Goal: Information Seeking & Learning: Understand process/instructions

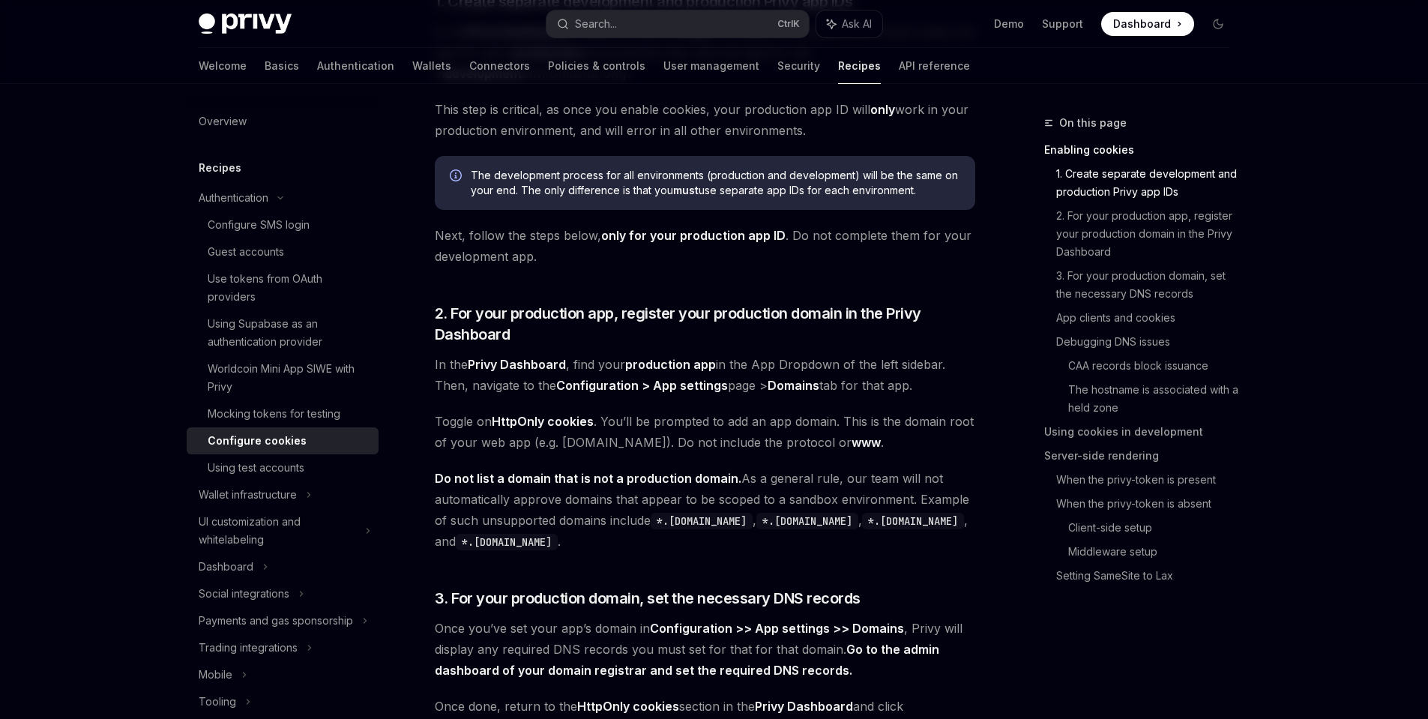
scroll to position [600, 0]
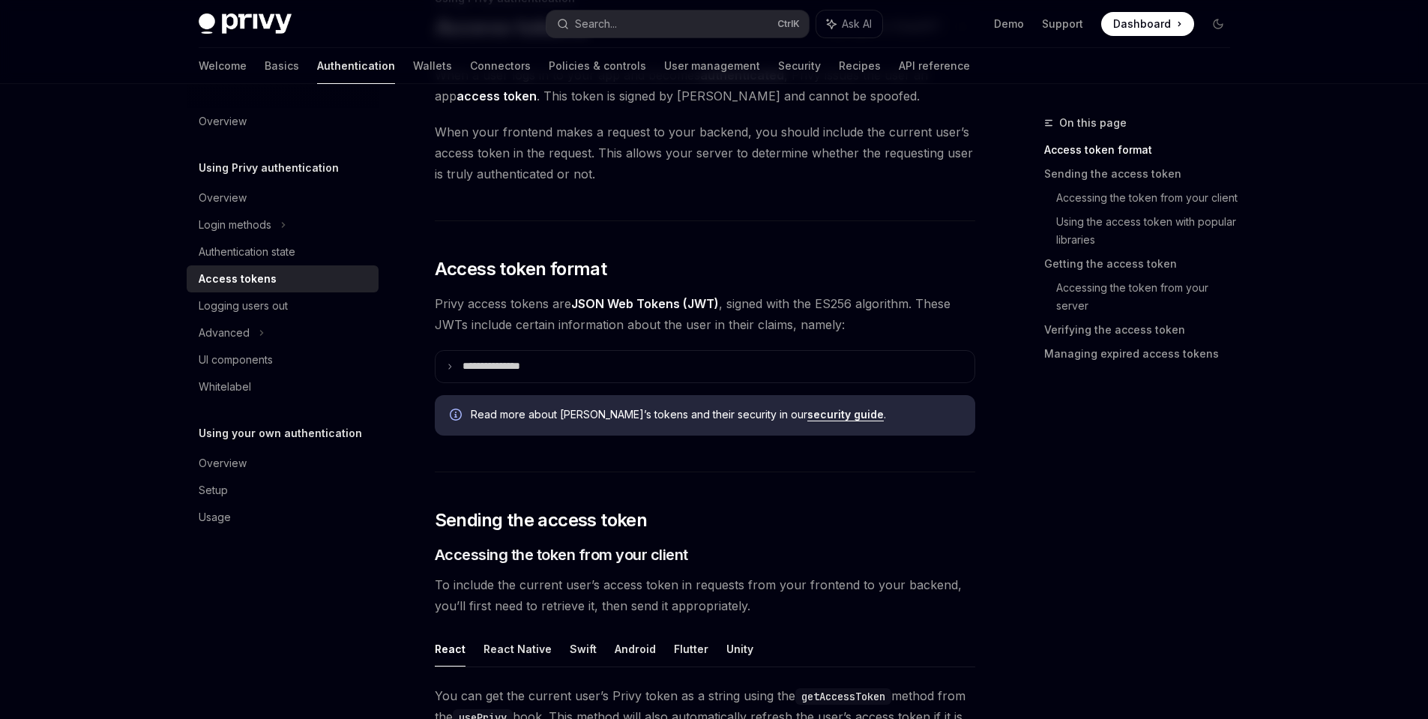
scroll to position [150, 0]
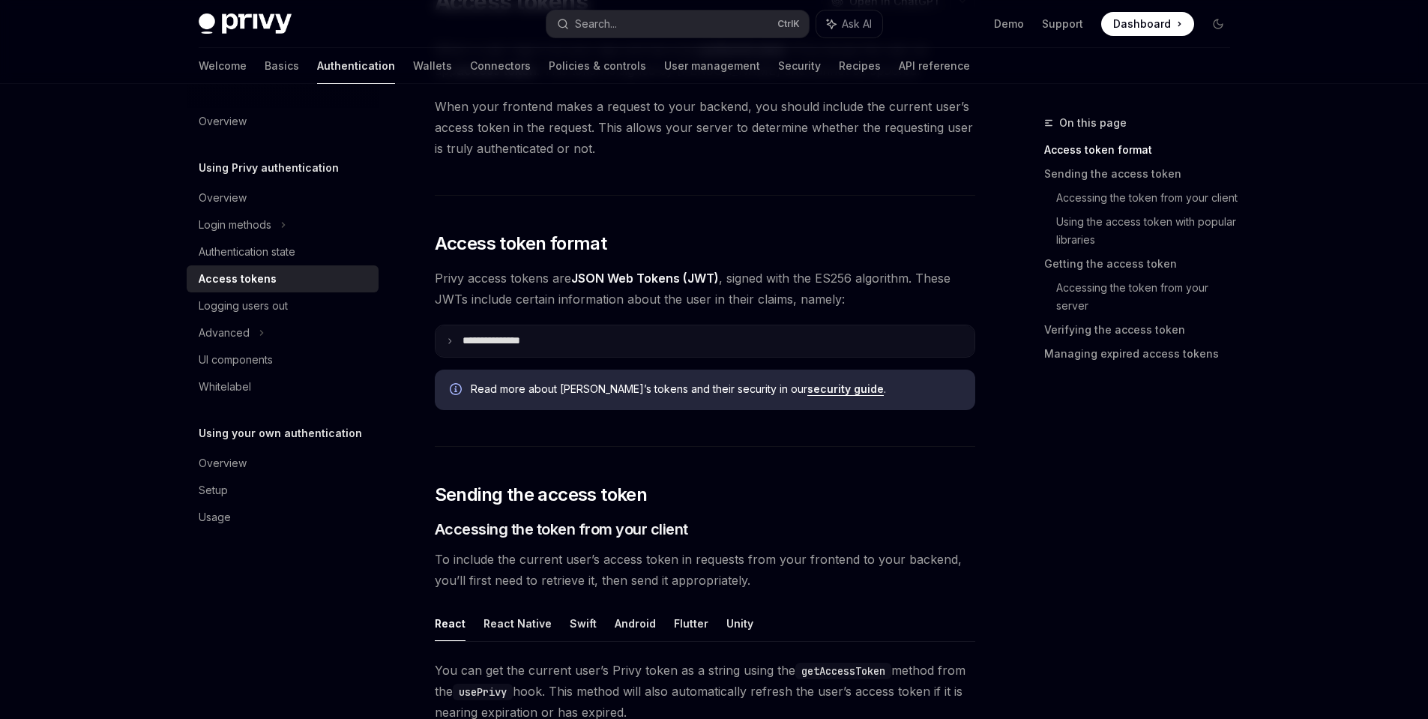
click at [448, 342] on icon at bounding box center [449, 340] width 7 height 7
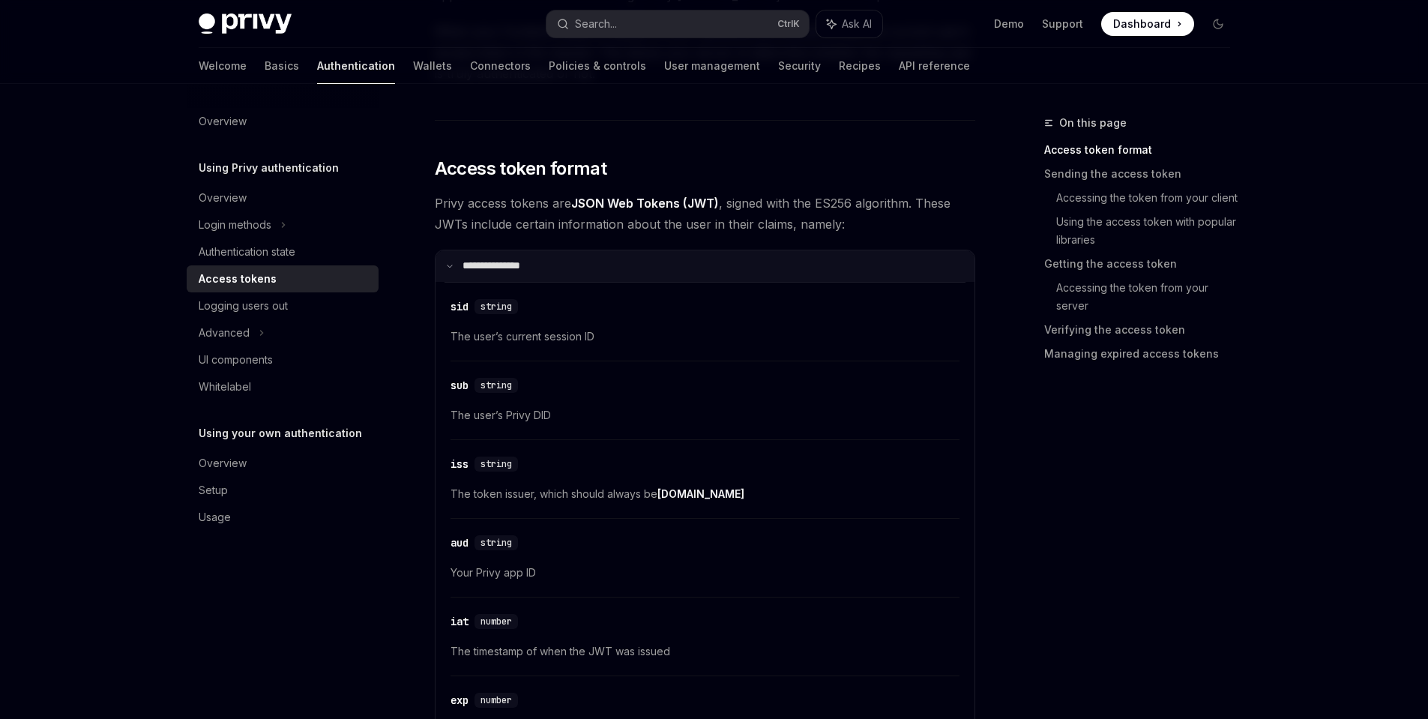
scroll to position [300, 0]
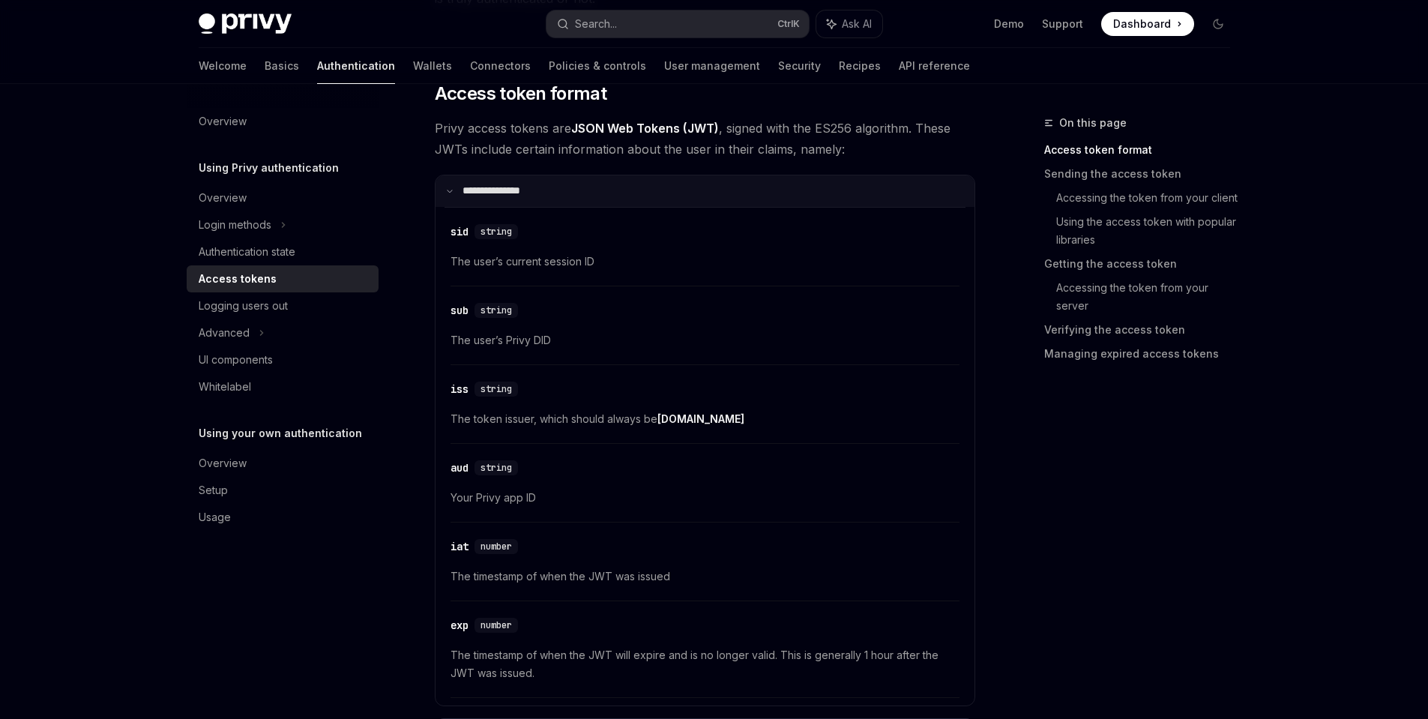
click at [454, 195] on summary "**********" at bounding box center [704, 190] width 539 height 31
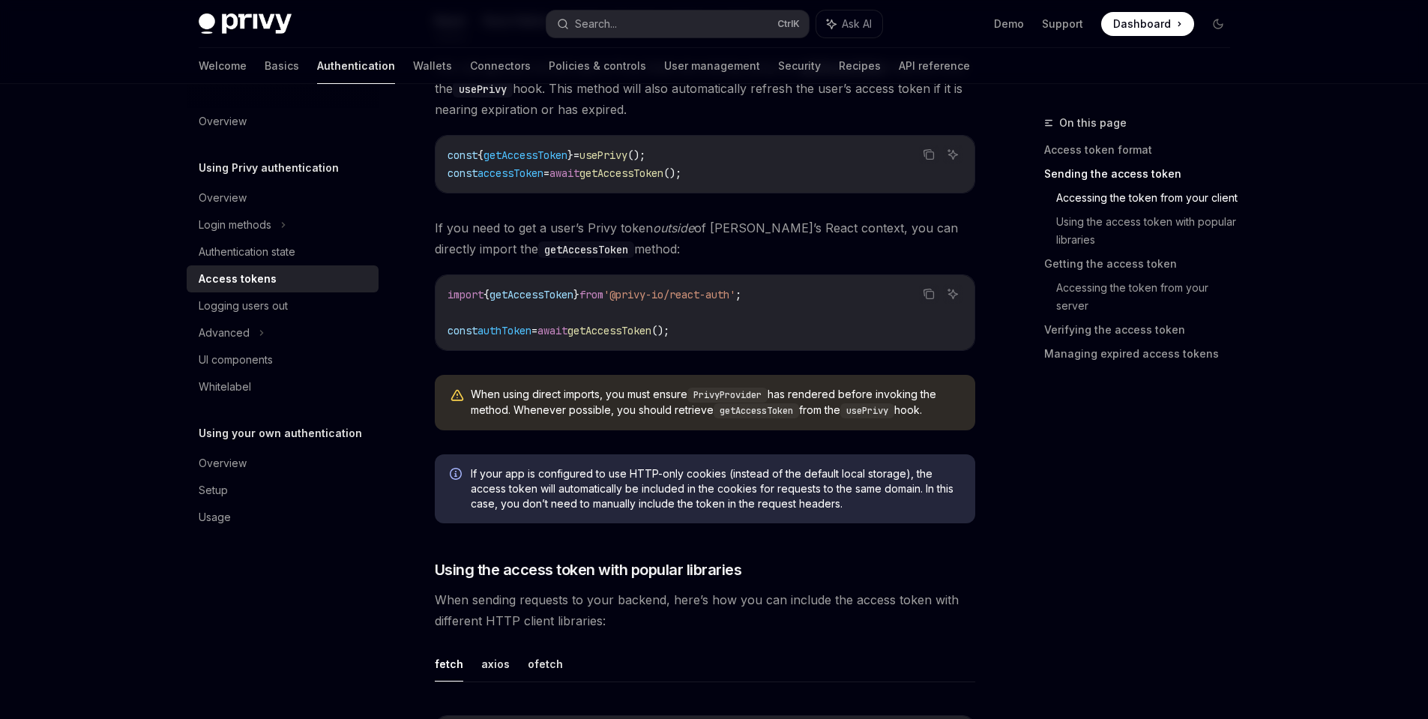
scroll to position [675, 0]
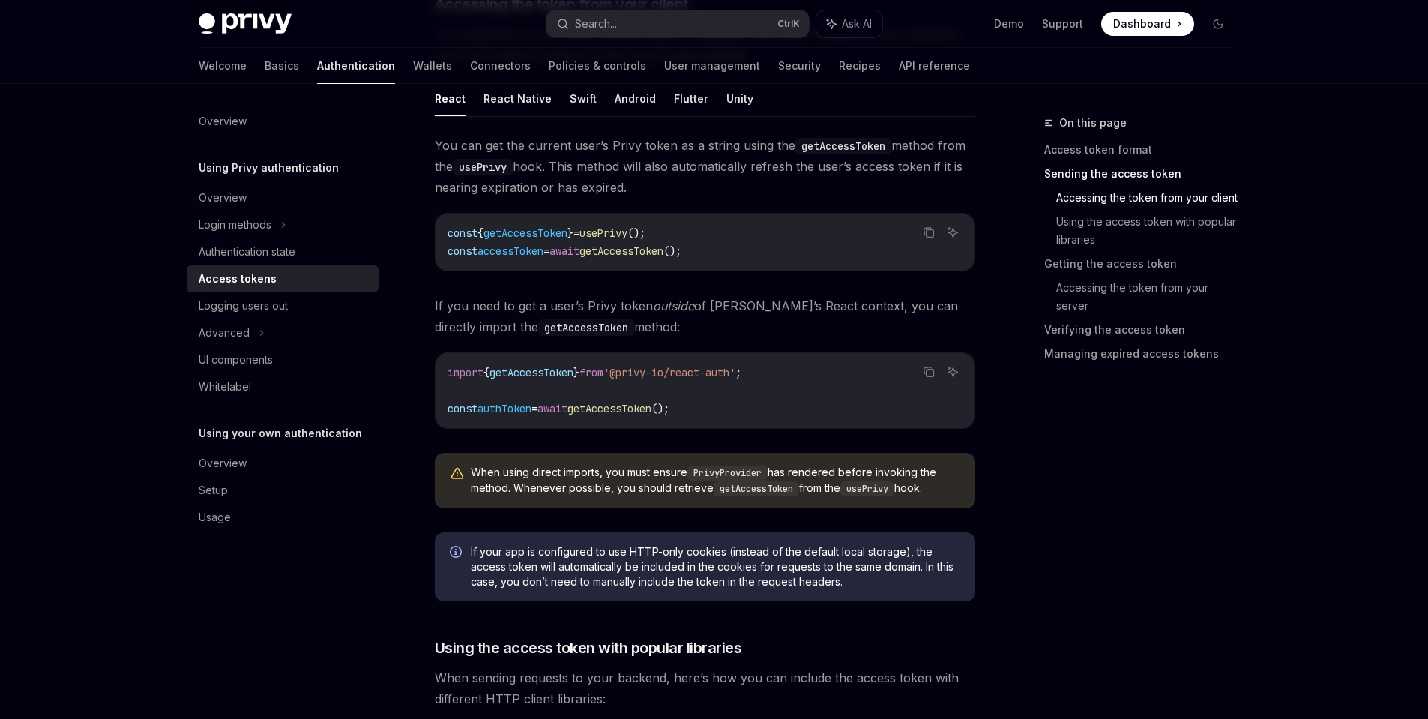
click at [507, 373] on span "getAccessToken" at bounding box center [531, 372] width 84 height 13
copy span "getAccessToken"
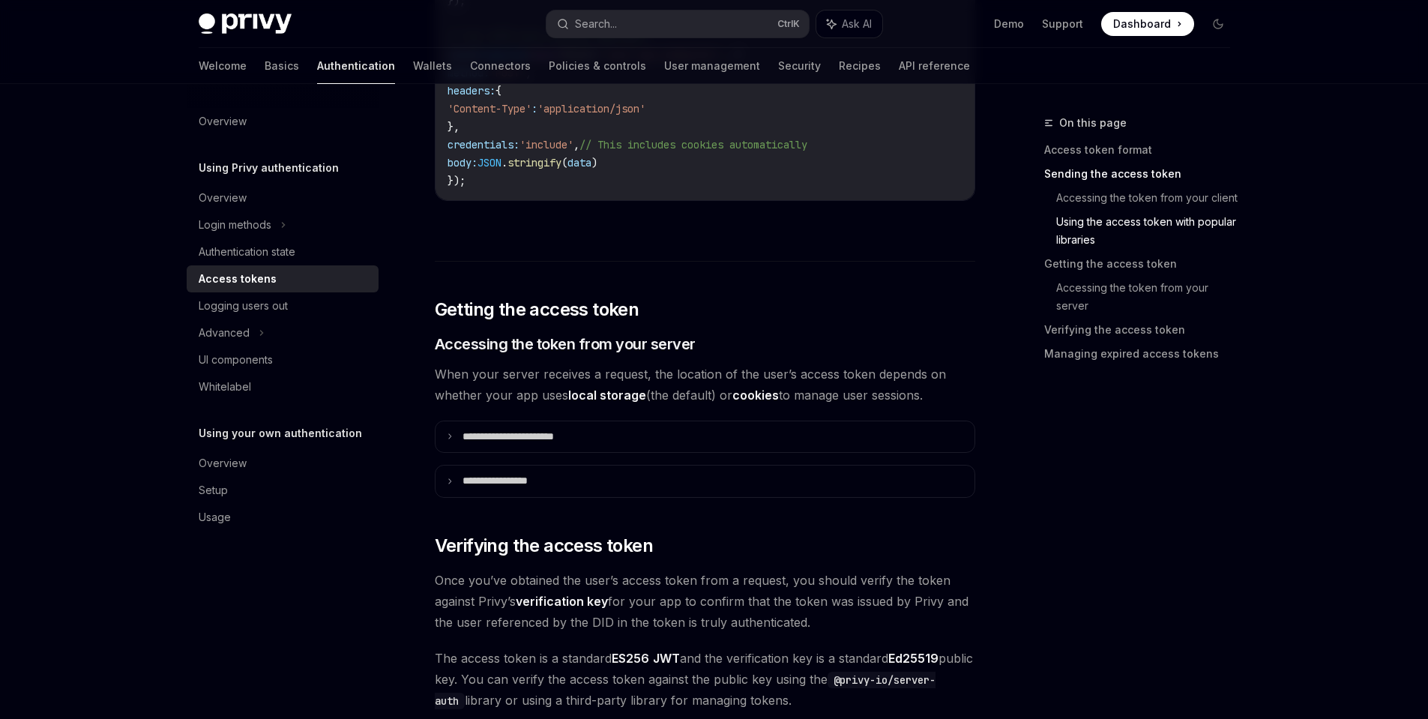
scroll to position [1724, 0]
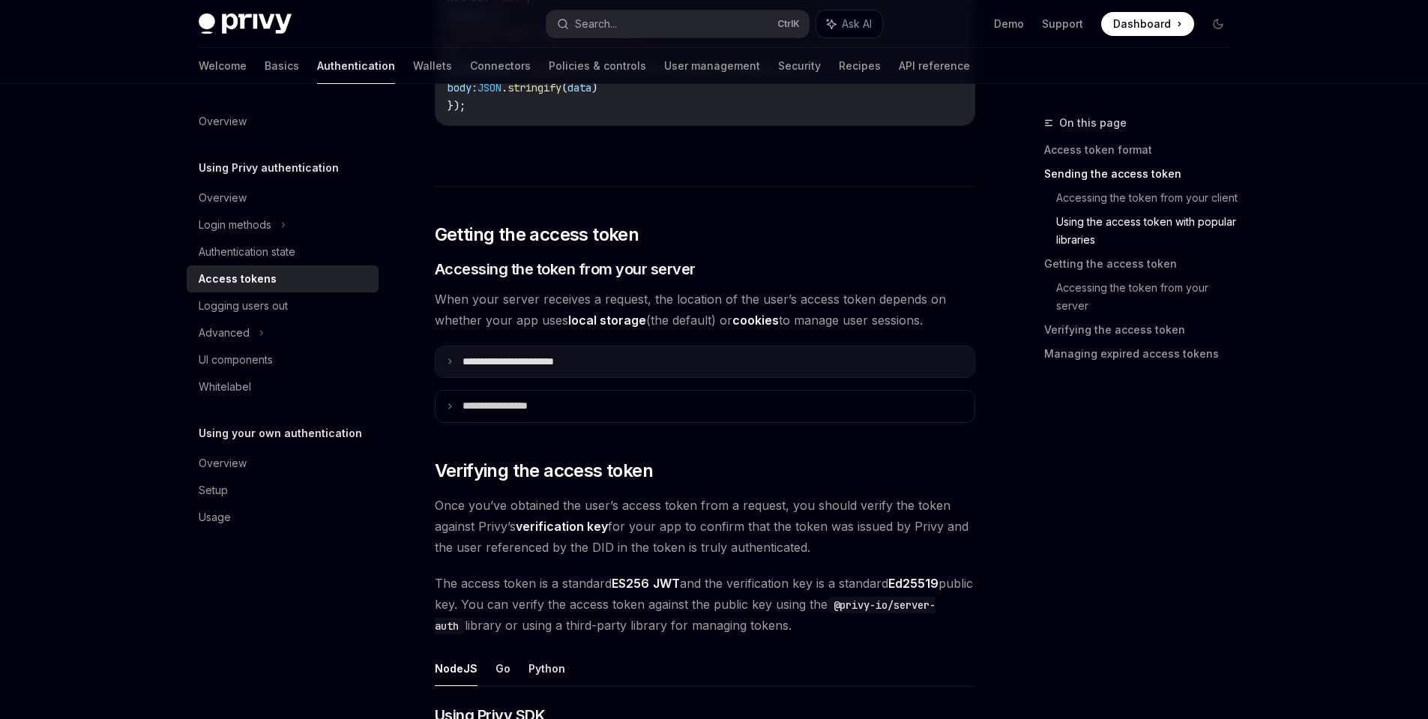
click at [682, 348] on summary "**********" at bounding box center [704, 361] width 539 height 31
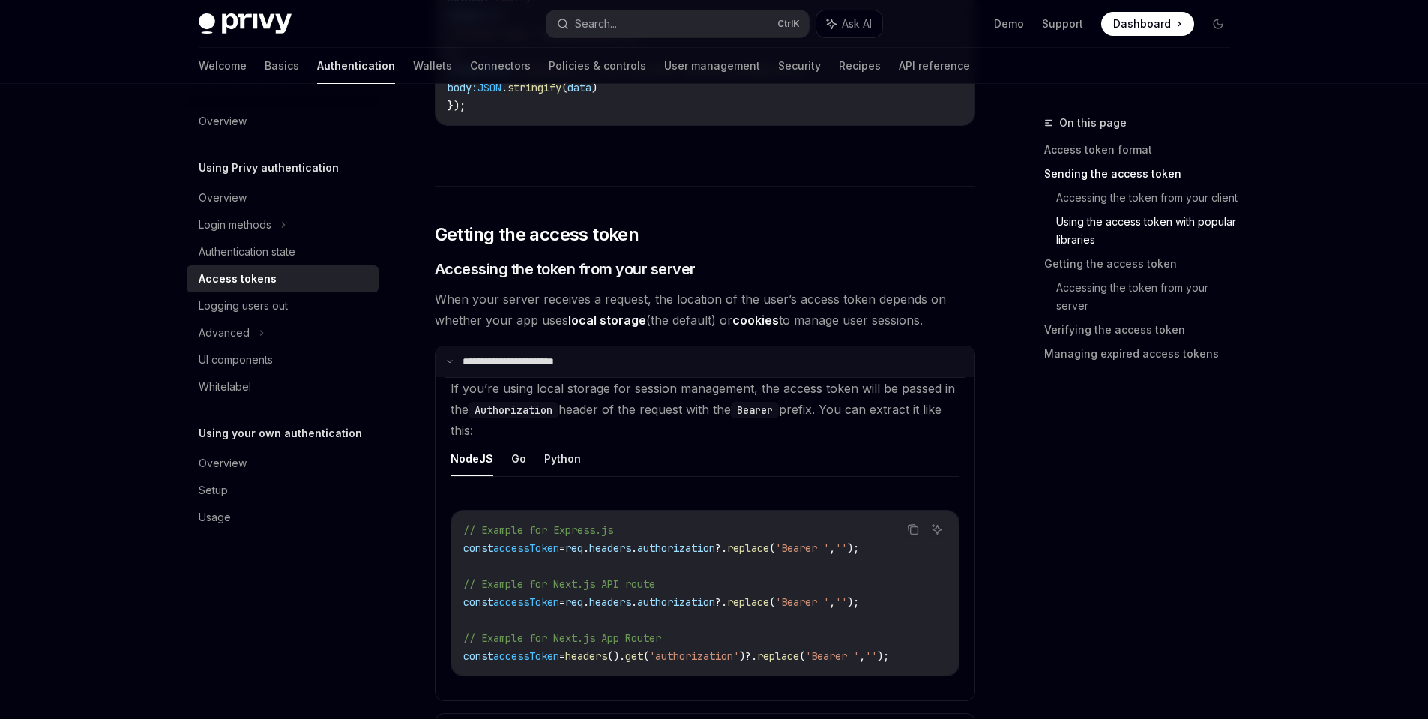
click at [621, 350] on summary "**********" at bounding box center [704, 361] width 539 height 31
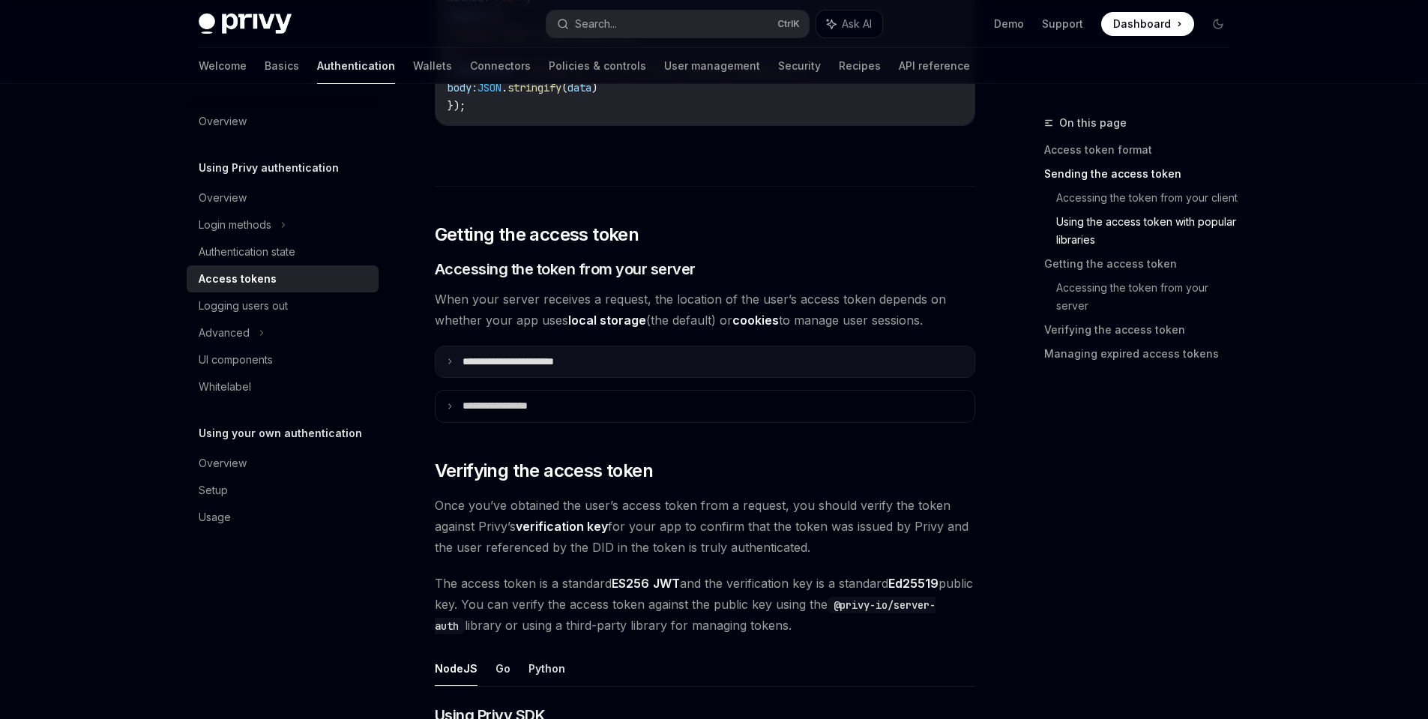
click at [621, 350] on summary "**********" at bounding box center [704, 361] width 539 height 31
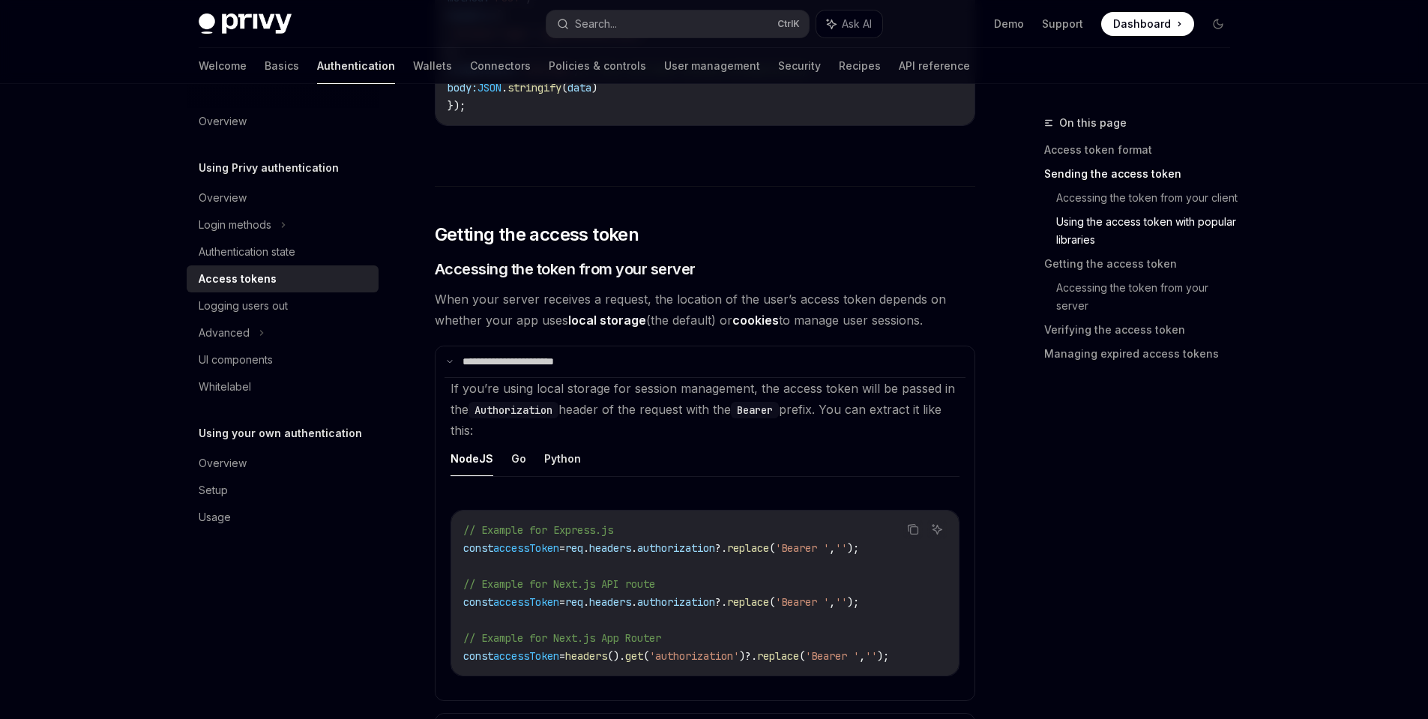
click at [557, 285] on div "**********" at bounding box center [705, 673] width 540 height 4416
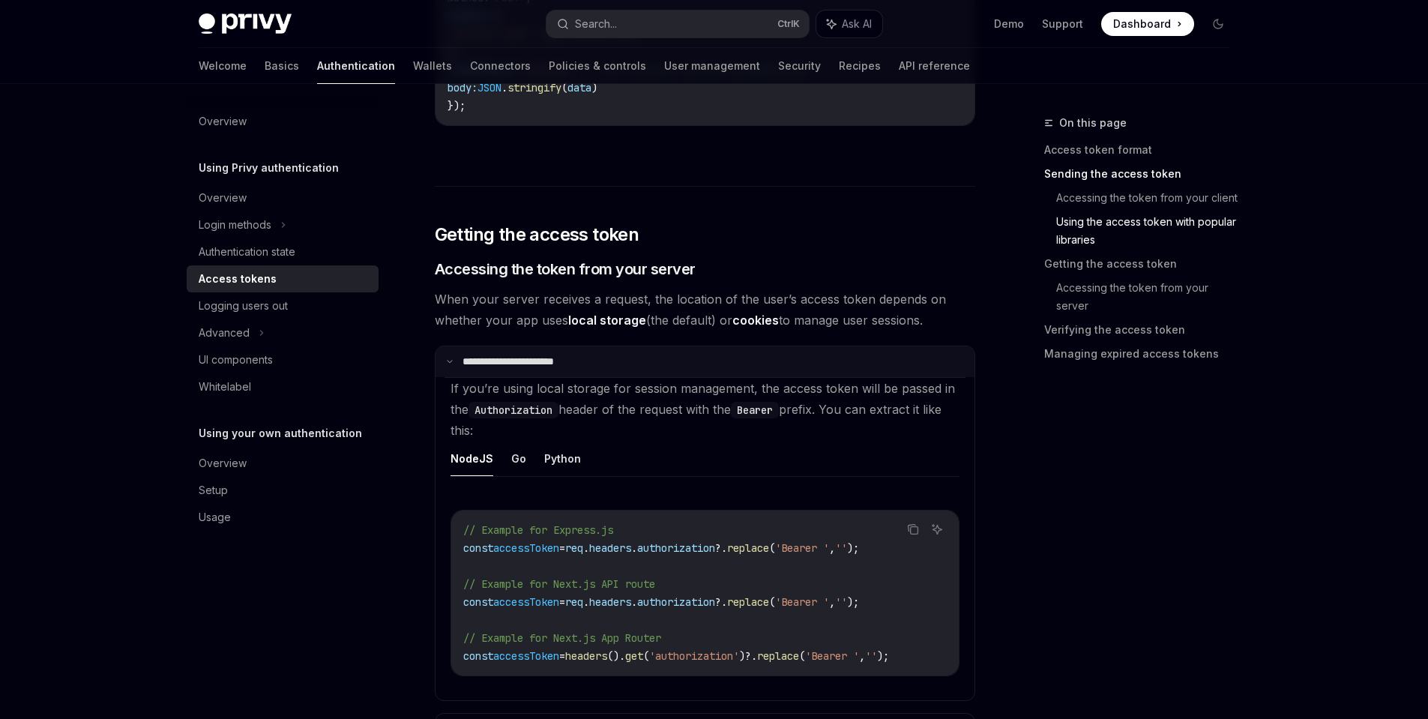
click at [566, 360] on p "**********" at bounding box center [522, 361] width 121 height 13
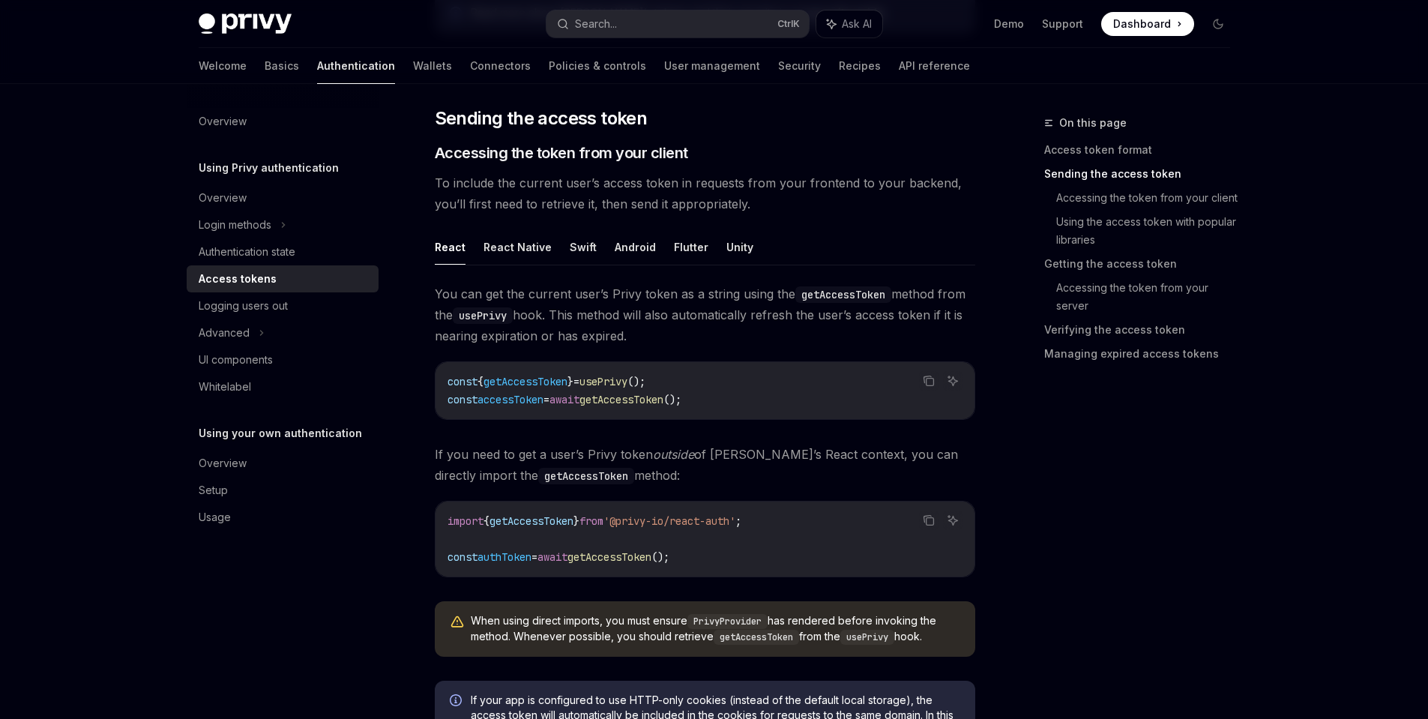
scroll to position [525, 0]
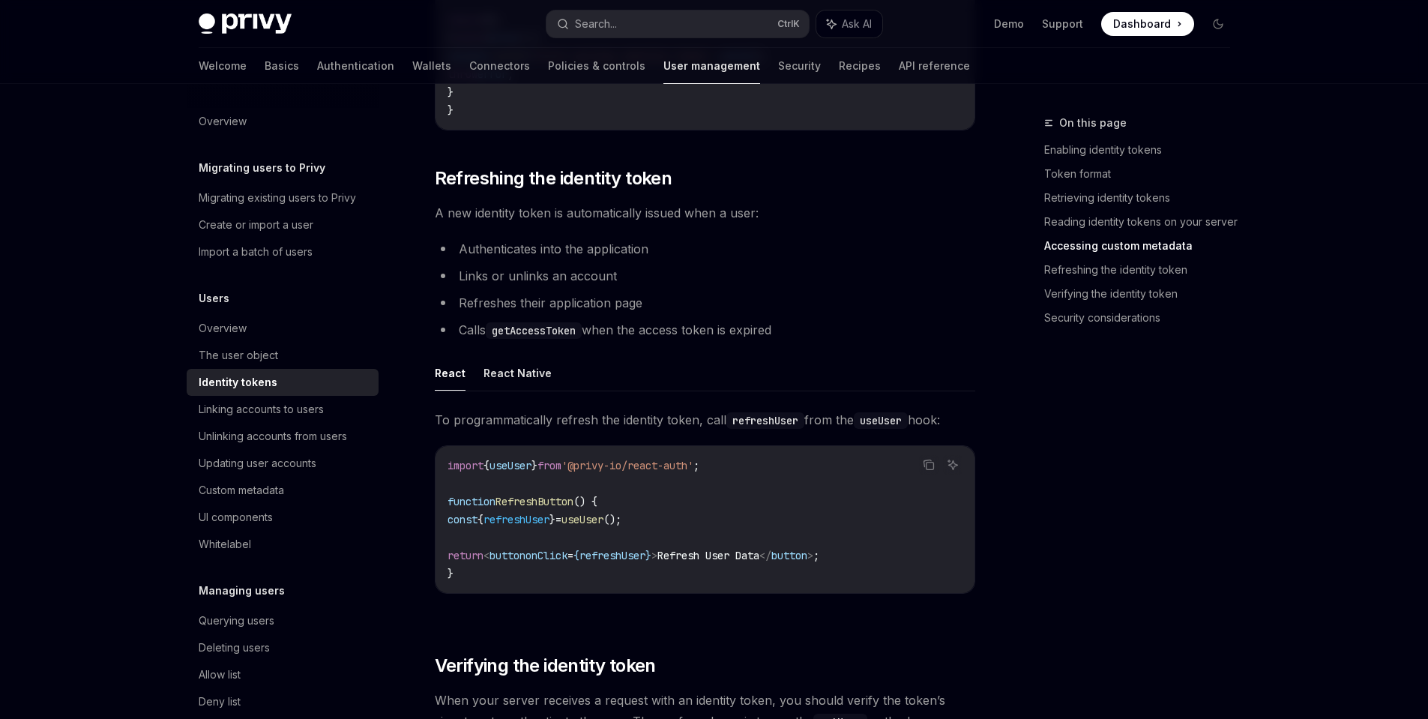
scroll to position [3373, 0]
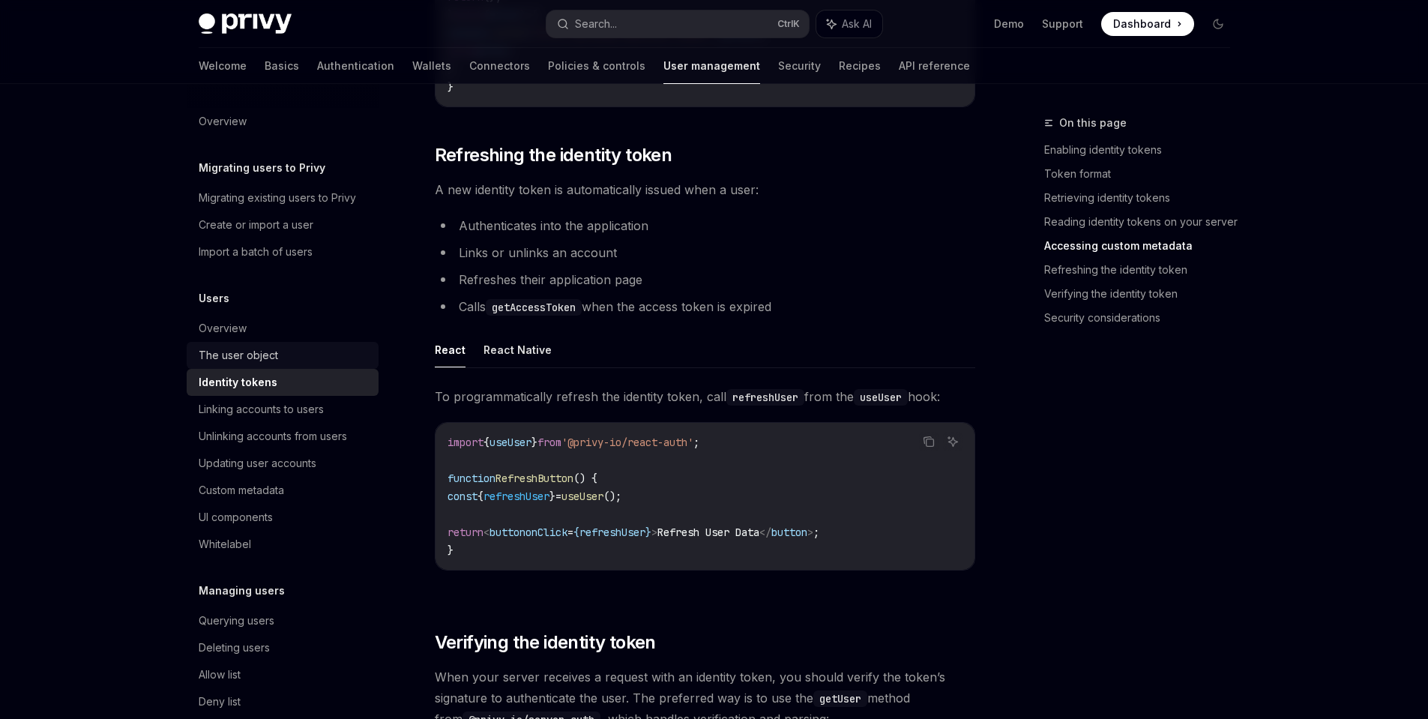
drag, startPoint x: 260, startPoint y: 358, endPoint x: 290, endPoint y: 355, distance: 30.1
click at [260, 358] on div "The user object" at bounding box center [238, 355] width 79 height 18
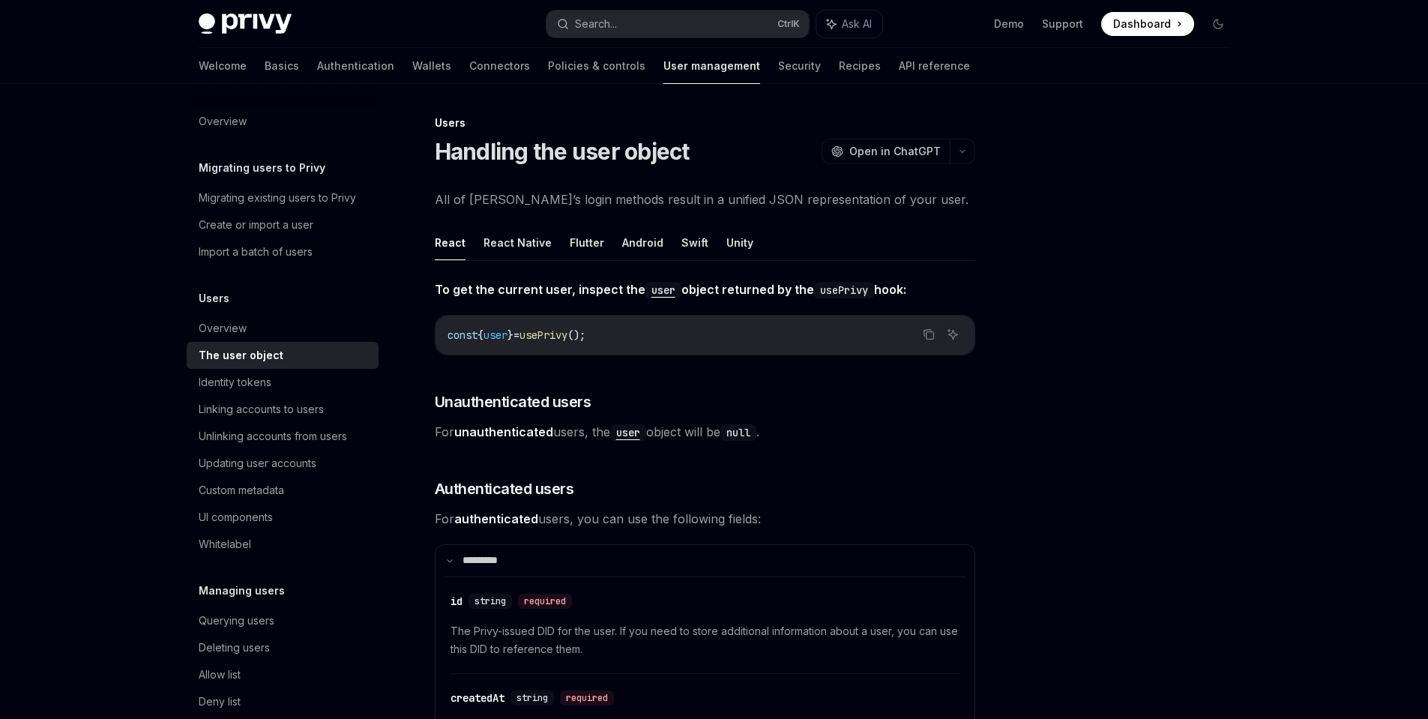
click at [310, 46] on div "Privy Docs home page Search... Ctrl K Ask AI Demo Support Dashboard Dashboard S…" at bounding box center [714, 24] width 1031 height 48
click at [317, 64] on link "Authentication" at bounding box center [355, 66] width 77 height 36
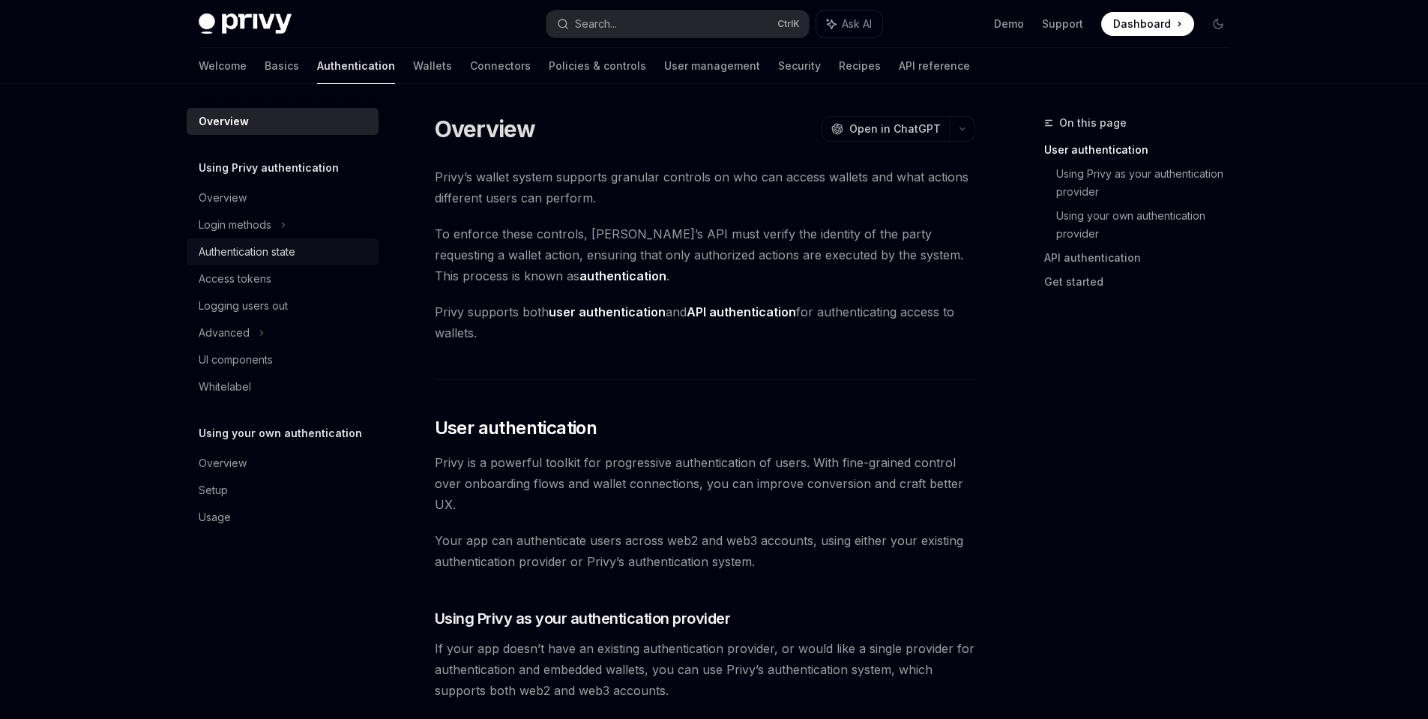
click at [292, 246] on div "Authentication state" at bounding box center [247, 252] width 97 height 18
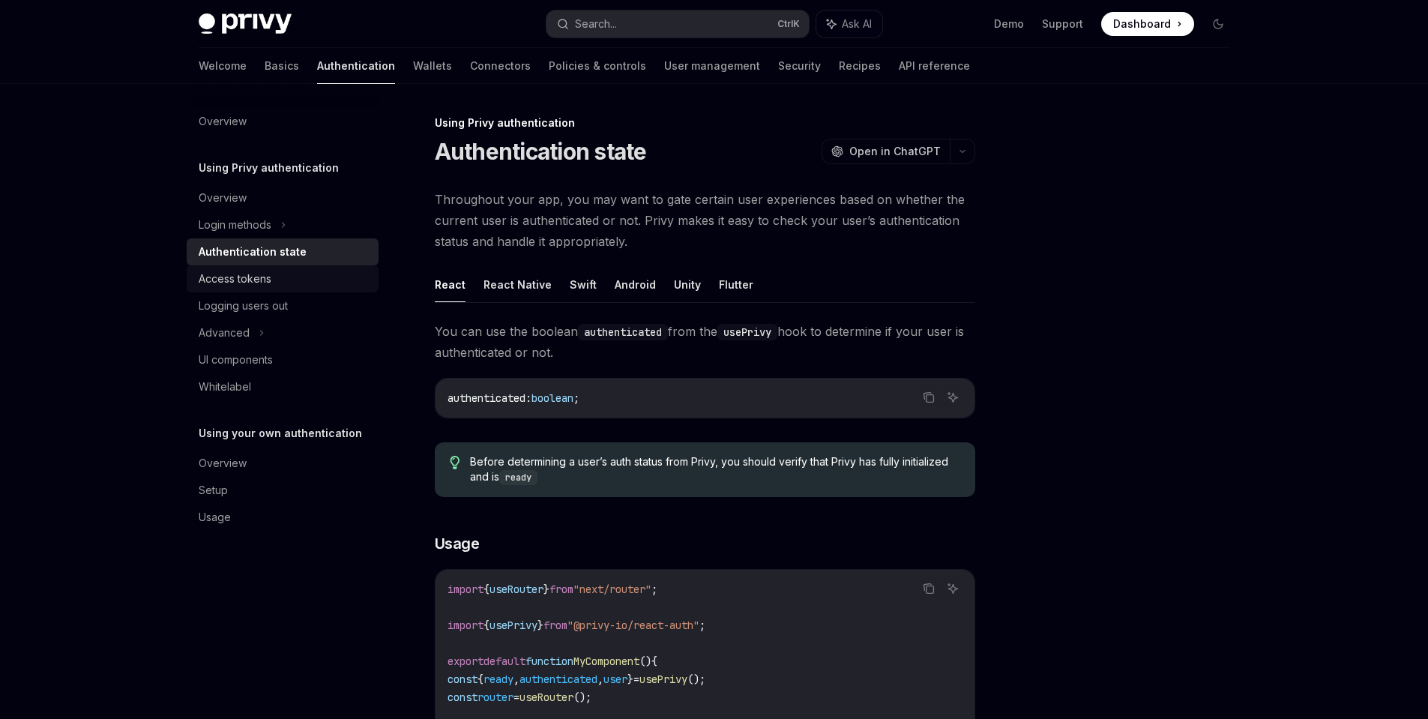
click at [292, 277] on div "Access tokens" at bounding box center [284, 279] width 171 height 18
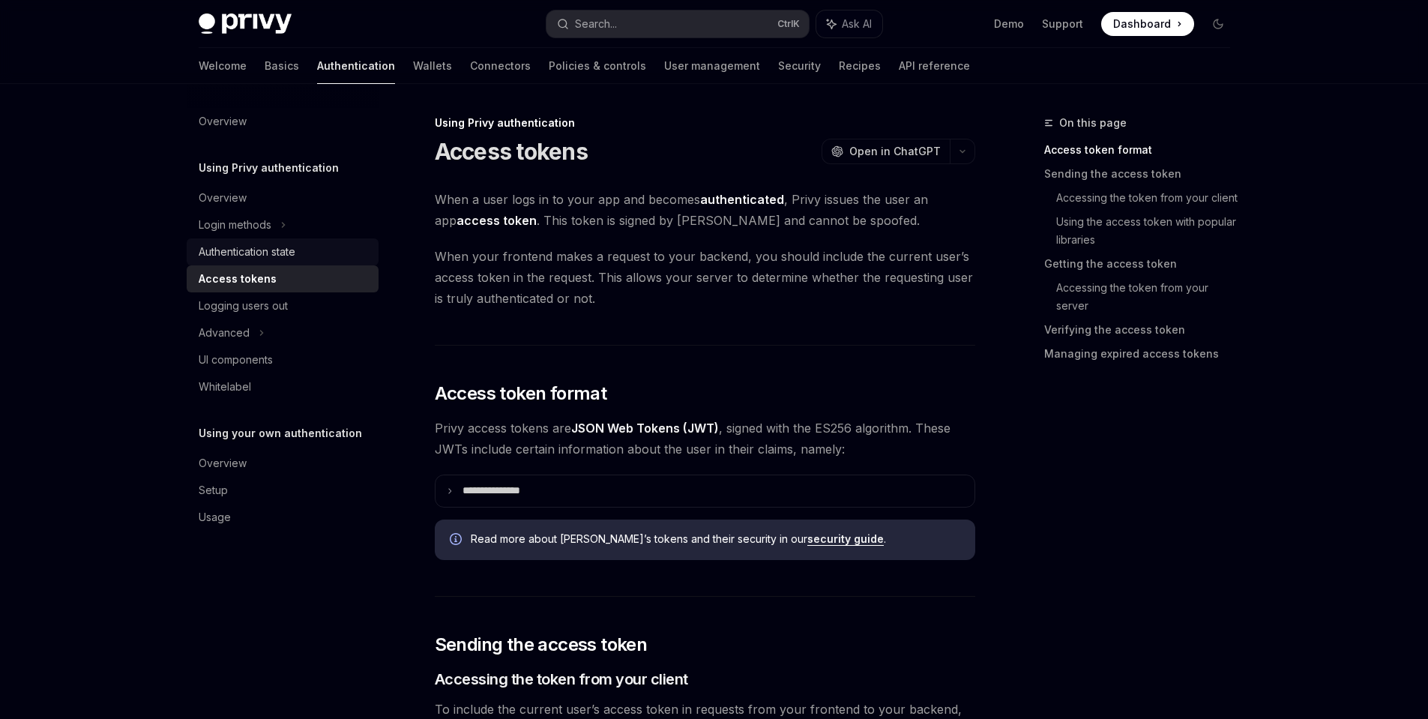
click at [292, 249] on div "Authentication state" at bounding box center [247, 252] width 97 height 18
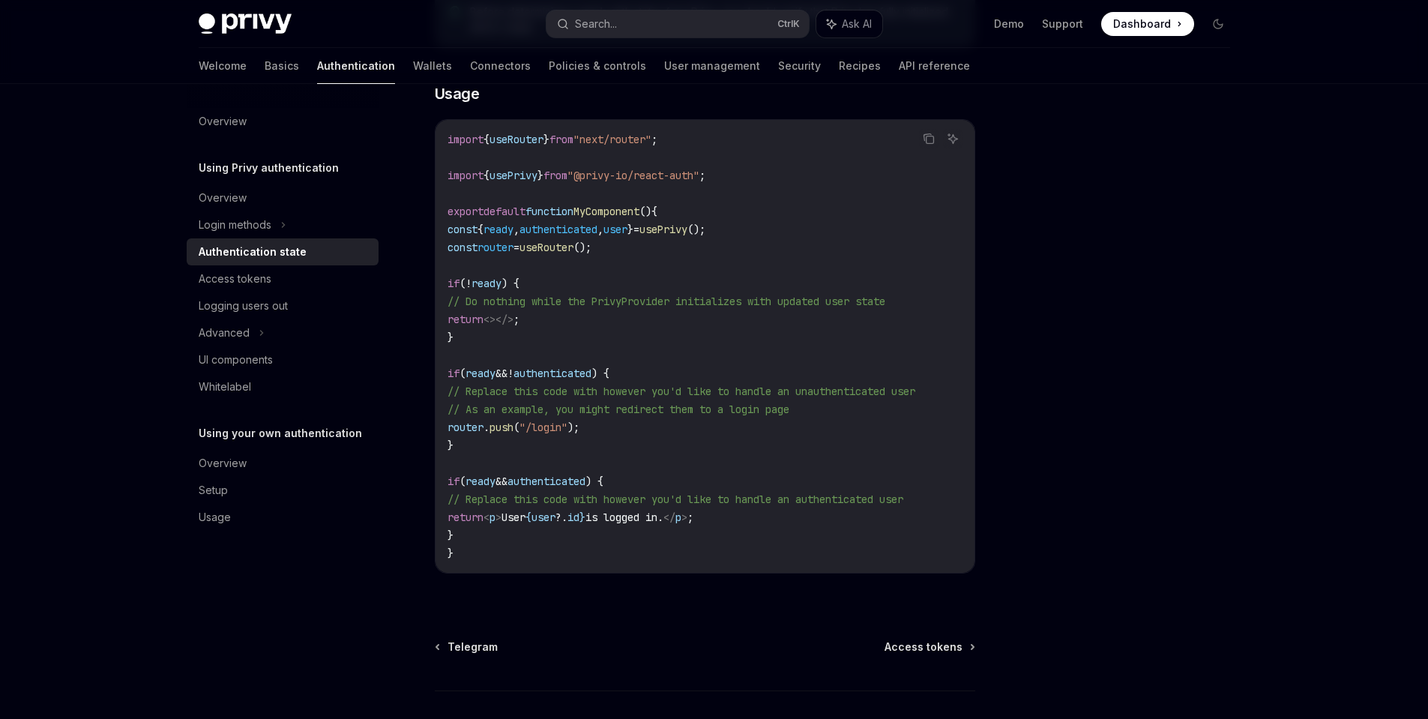
scroll to position [525, 0]
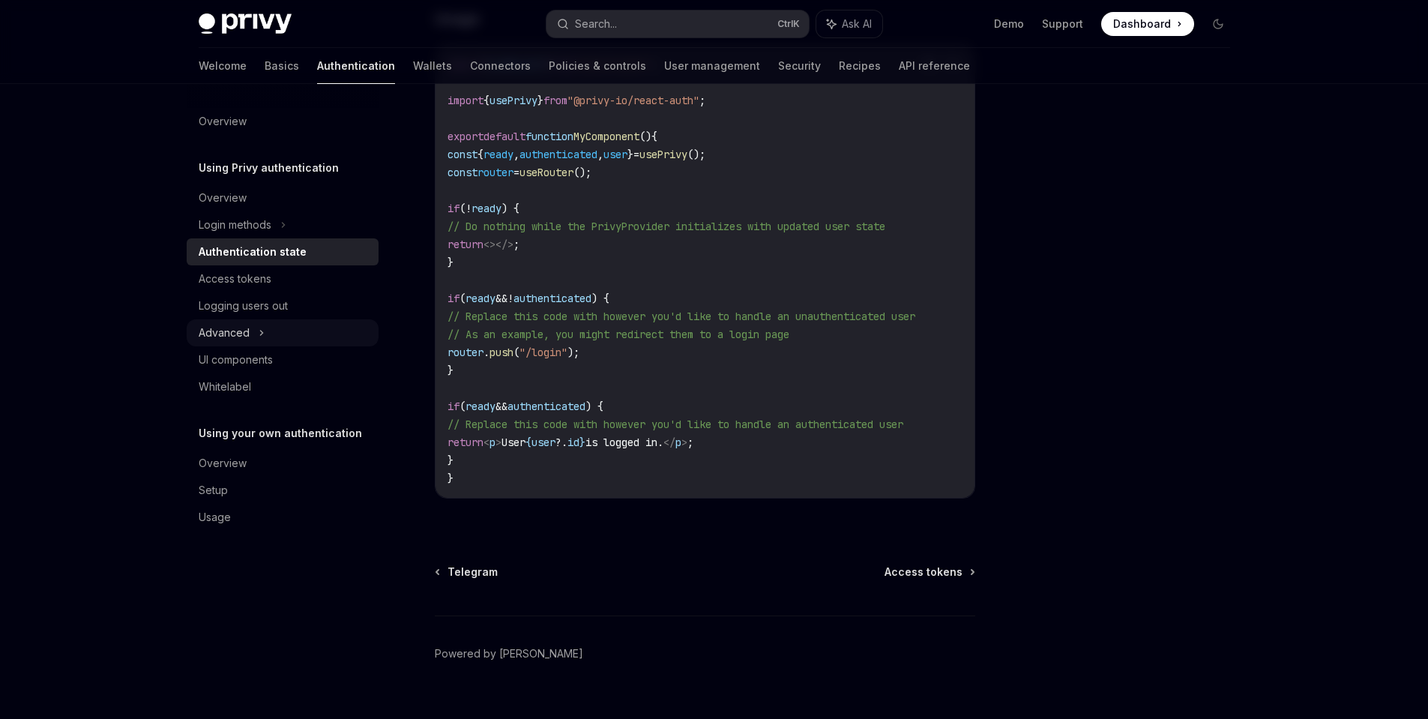
click at [253, 323] on div "Advanced" at bounding box center [283, 332] width 192 height 27
click at [257, 325] on div "Advanced" at bounding box center [283, 332] width 192 height 27
click at [256, 282] on div "Access tokens" at bounding box center [235, 279] width 73 height 18
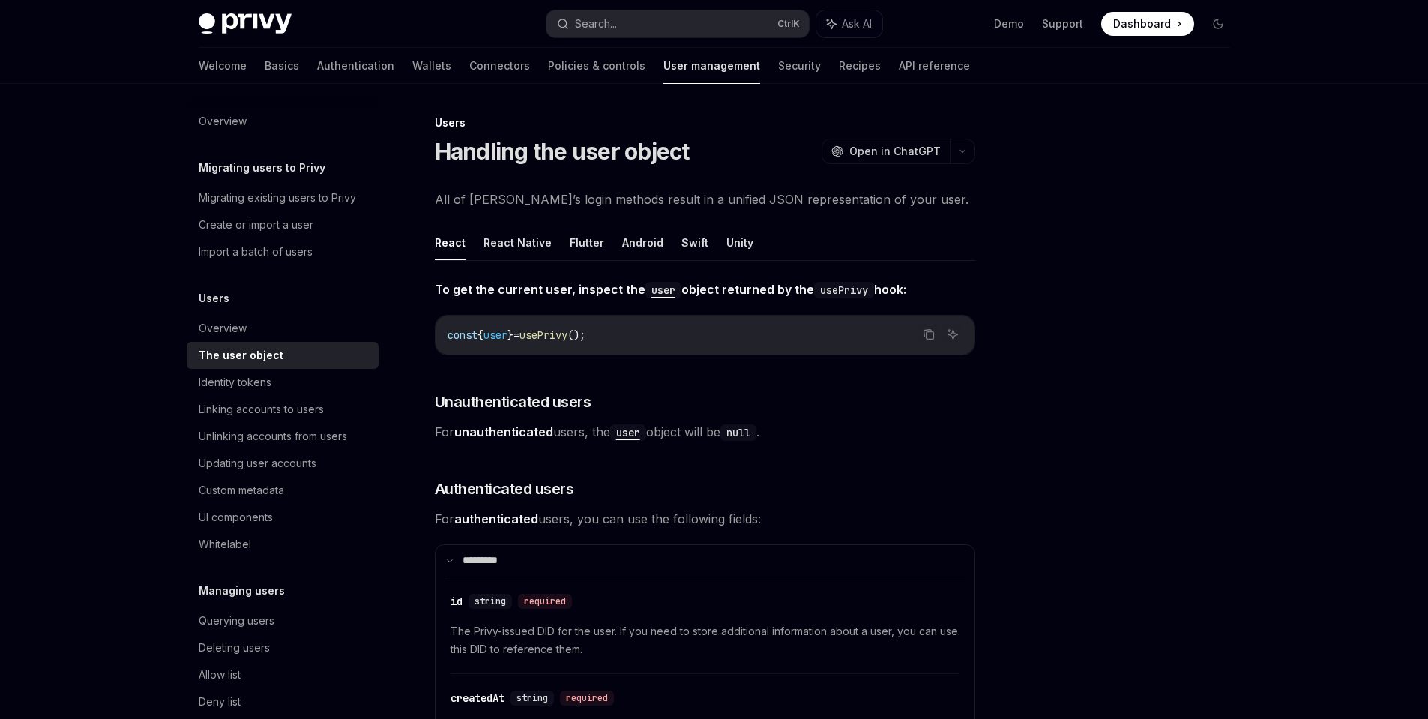
type textarea "*"
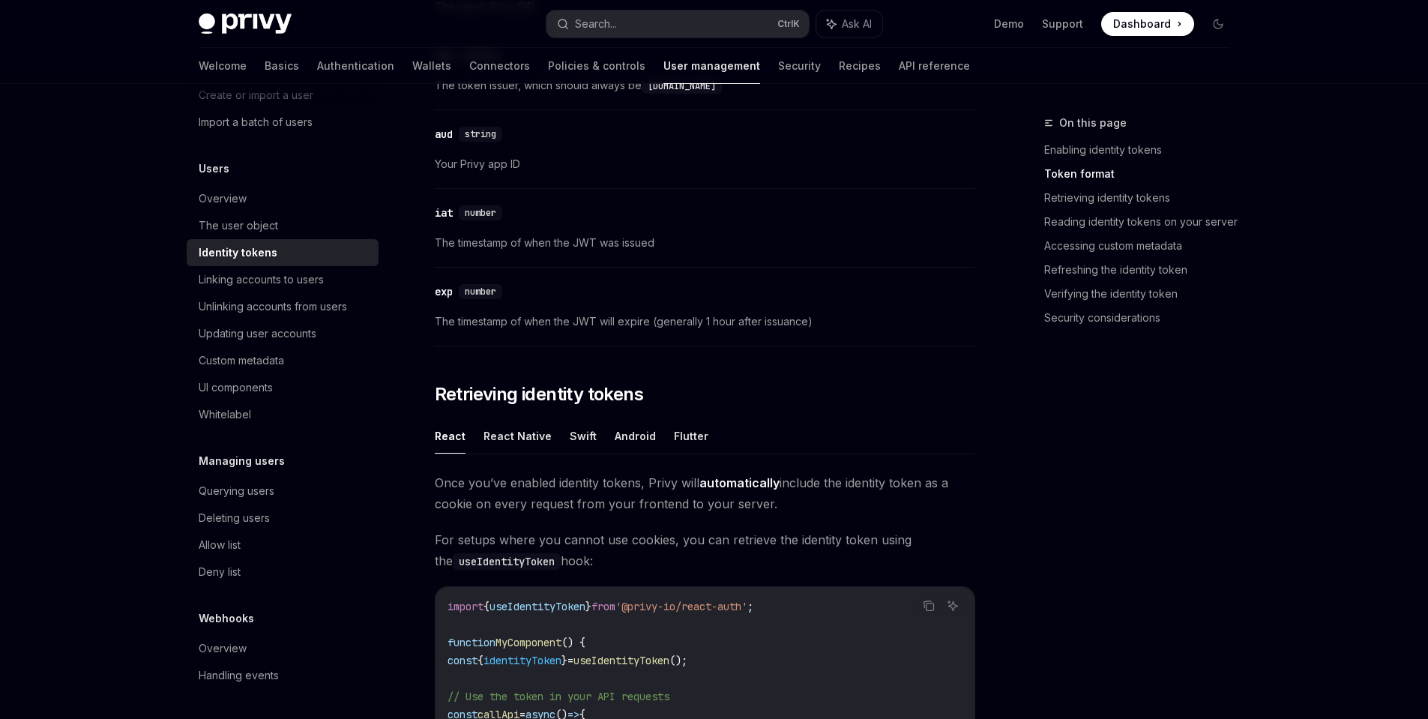
scroll to position [974, 0]
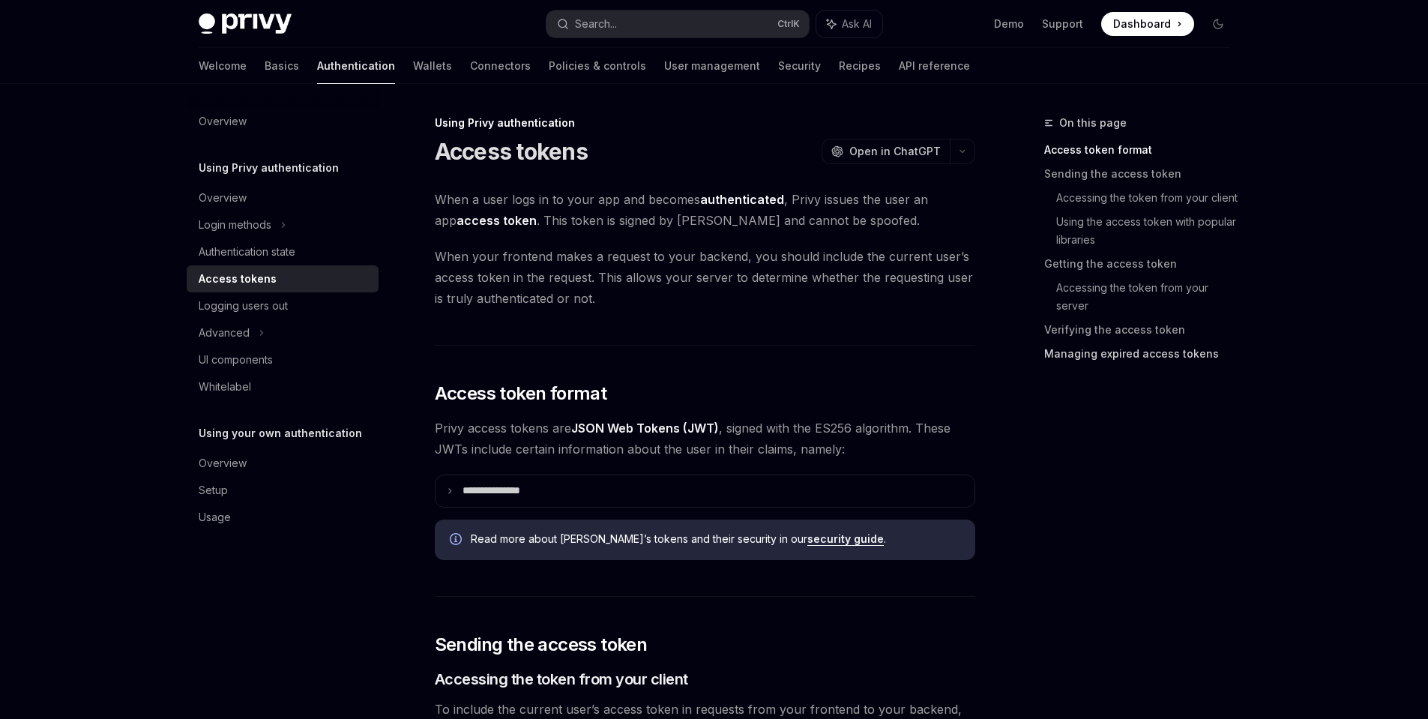
click at [1084, 354] on link "Managing expired access tokens" at bounding box center [1143, 354] width 198 height 24
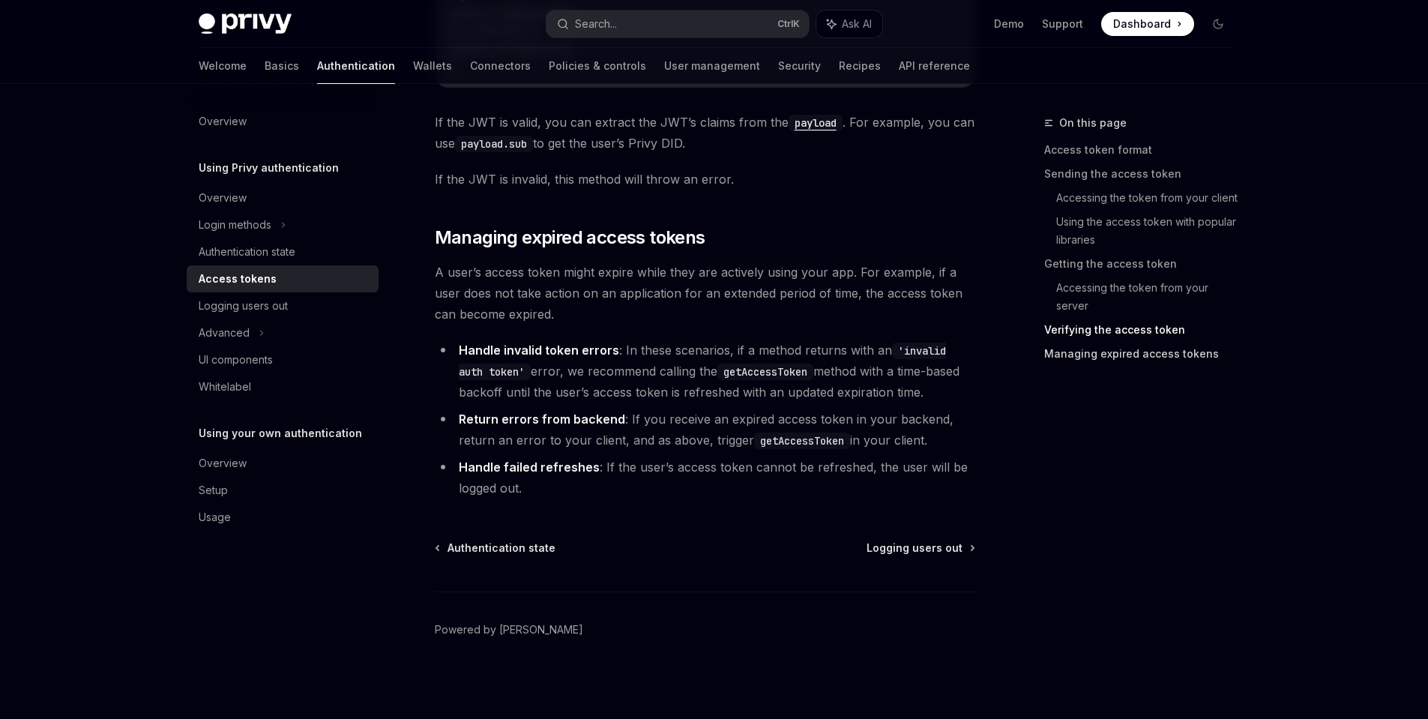
scroll to position [3786, 0]
